Goal: Find specific page/section: Find specific page/section

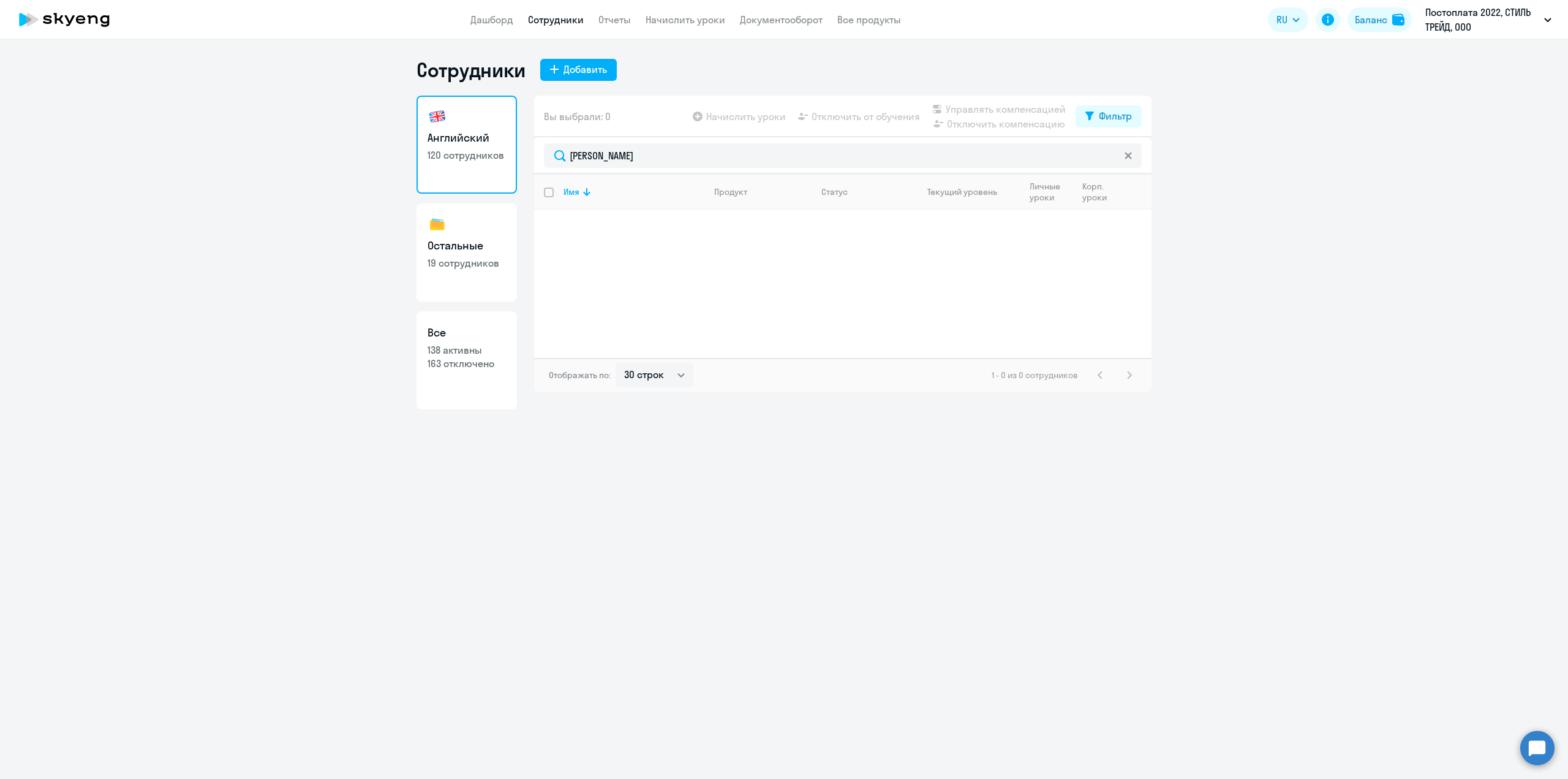
select select "30"
drag, startPoint x: 680, startPoint y: 158, endPoint x: 392, endPoint y: 143, distance: 288.4
click at [388, 145] on ng-component "Сотрудники Добавить Английский 120 сотрудников Остальные 19 сотрудников Все 138…" at bounding box center [784, 233] width 1568 height 352
type input "пай"
click at [621, 229] on p "[PERSON_NAME]" at bounding box center [632, 223] width 138 height 13
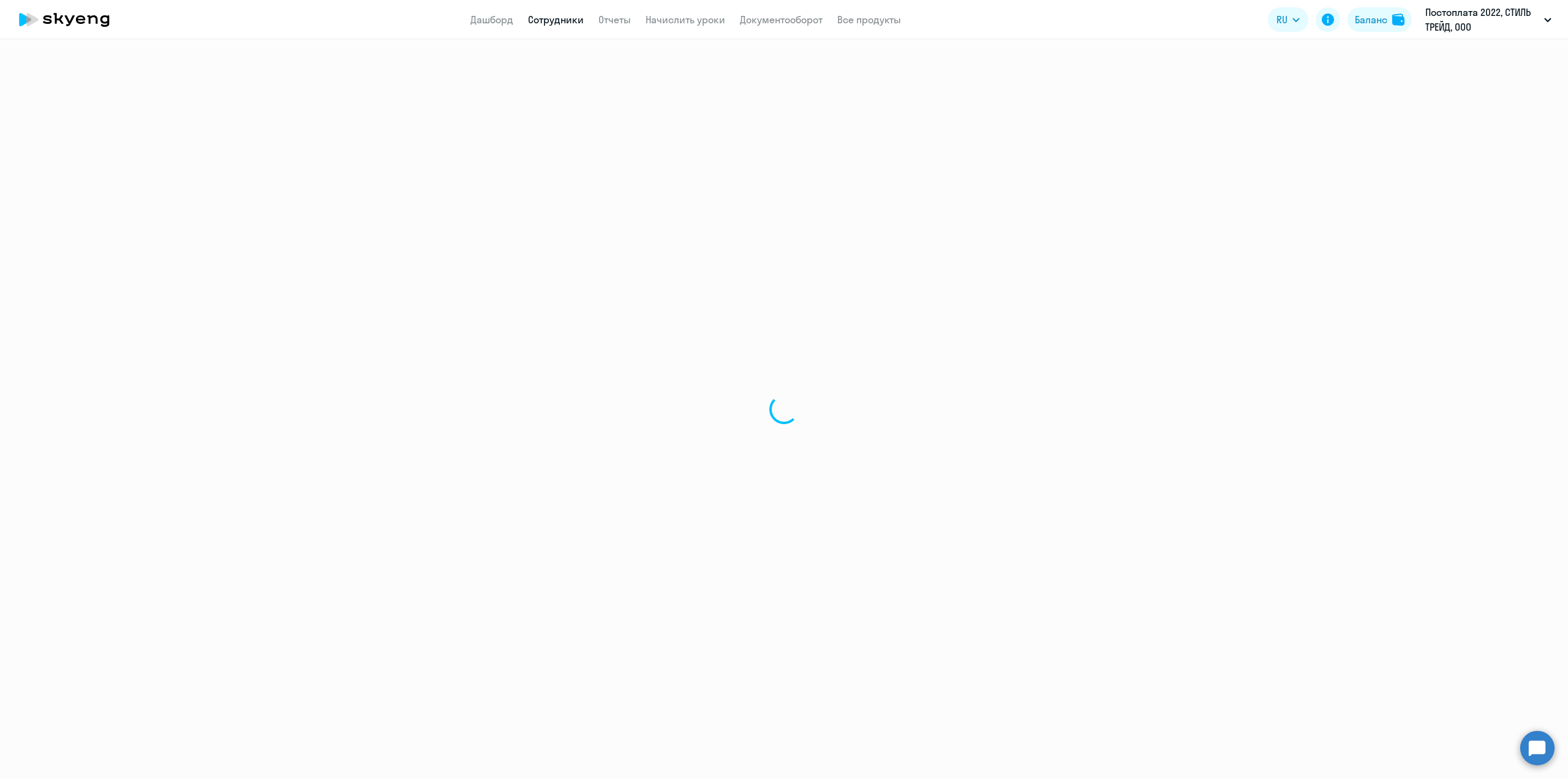
select select "english"
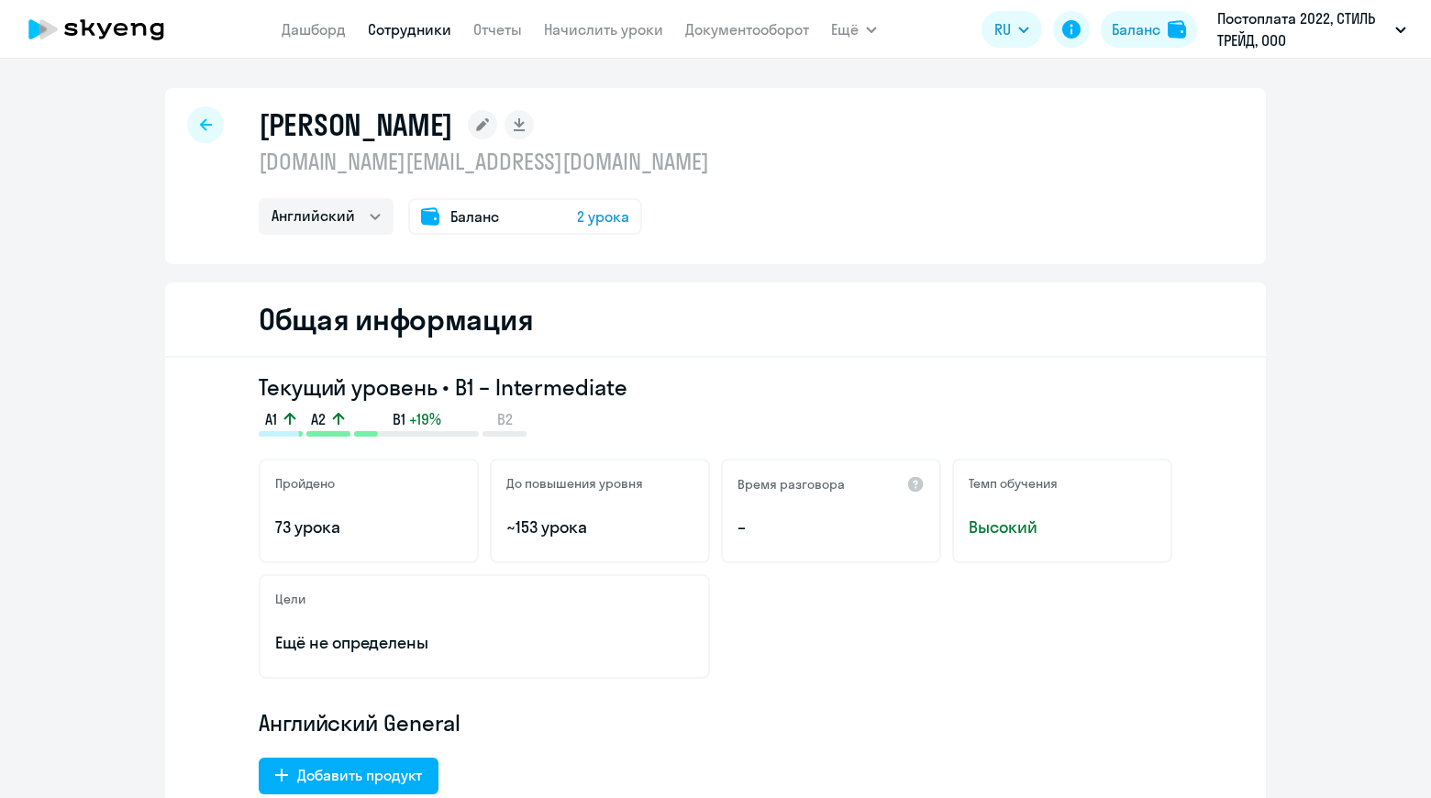
select select "english"
